Goal: Information Seeking & Learning: Learn about a topic

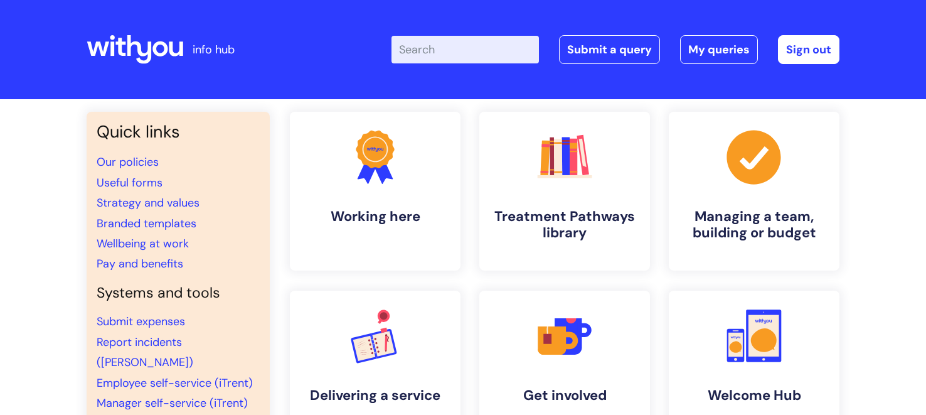
click at [405, 53] on input "Enter your search term here..." at bounding box center [464, 50] width 147 height 28
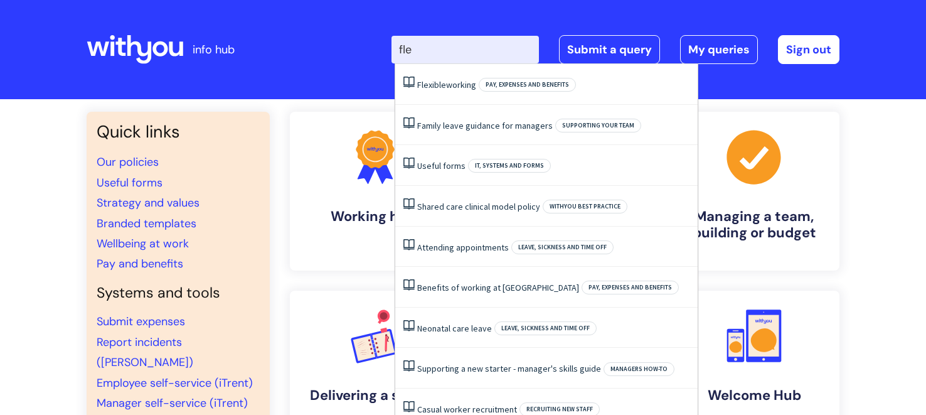
type input "flex"
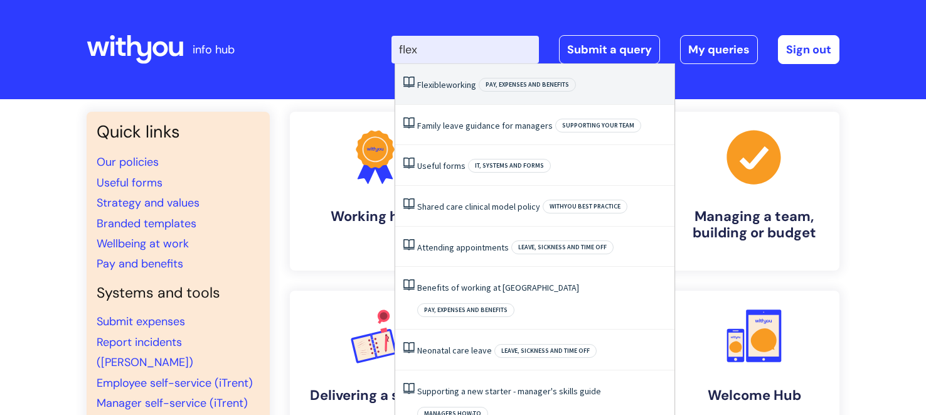
click at [437, 82] on span "Flexible" at bounding box center [431, 84] width 29 height 11
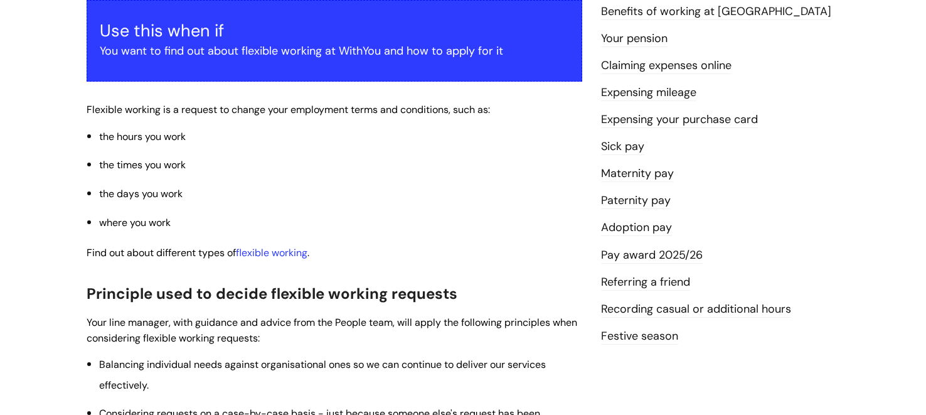
scroll to position [238, 0]
click at [275, 249] on link "flexible working" at bounding box center [271, 251] width 71 height 13
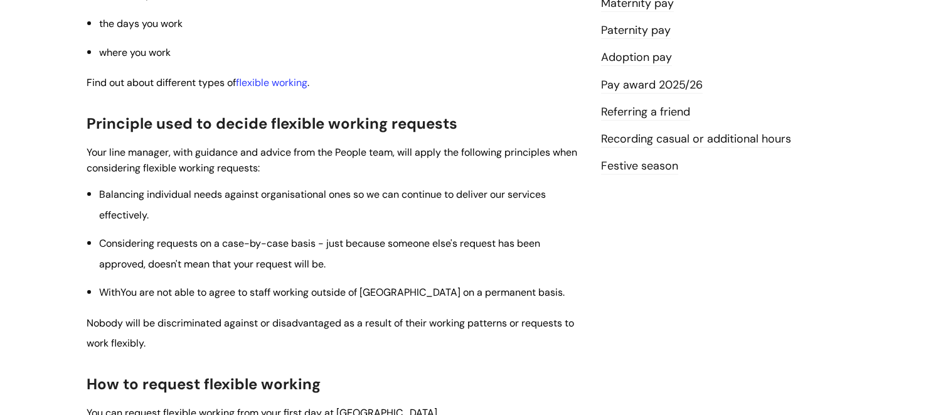
scroll to position [347, 0]
